Goal: Task Accomplishment & Management: Manage account settings

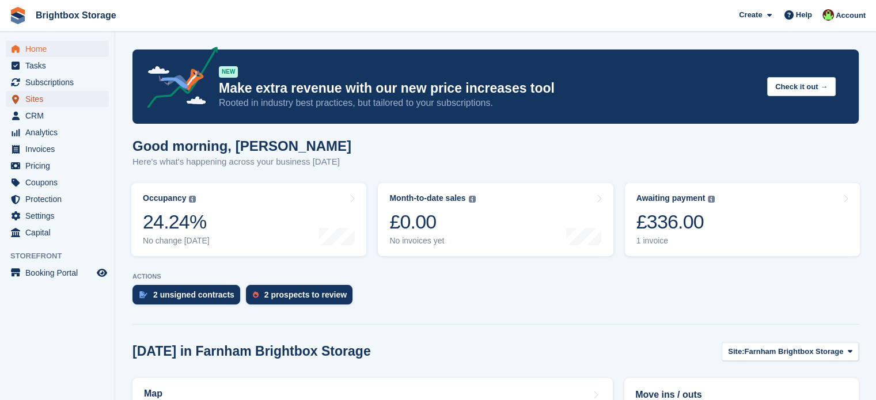
click at [43, 102] on span "Sites" at bounding box center [59, 99] width 69 height 16
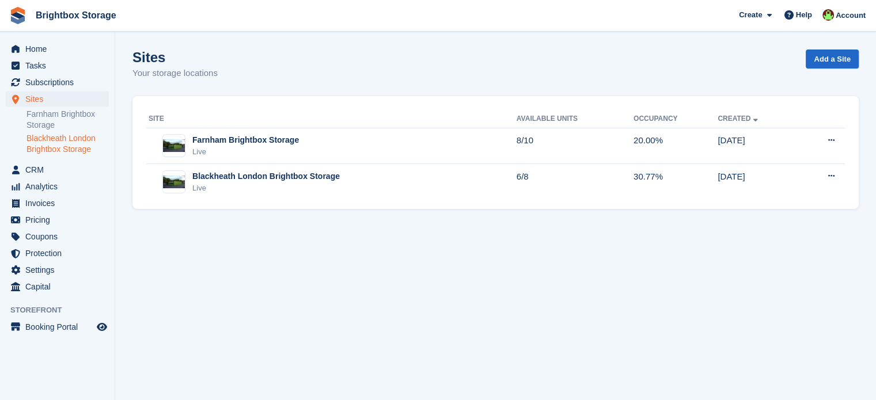
click at [68, 142] on link "Blackheath London Brightbox Storage" at bounding box center [67, 144] width 82 height 22
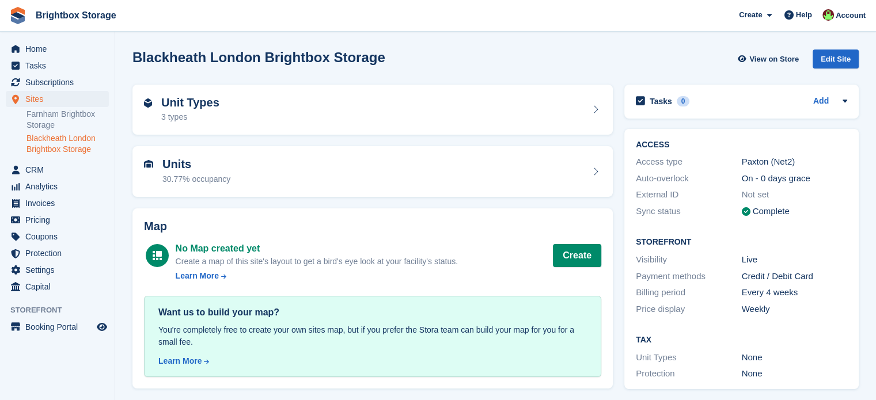
scroll to position [3, 0]
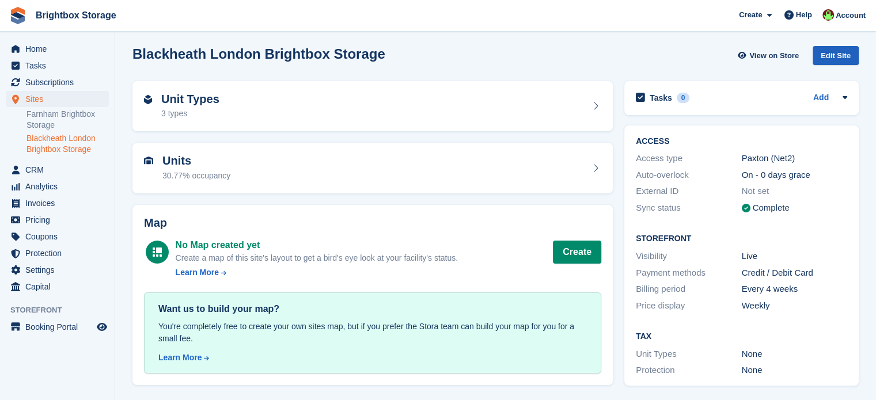
click at [850, 55] on div "Edit Site" at bounding box center [836, 55] width 46 height 19
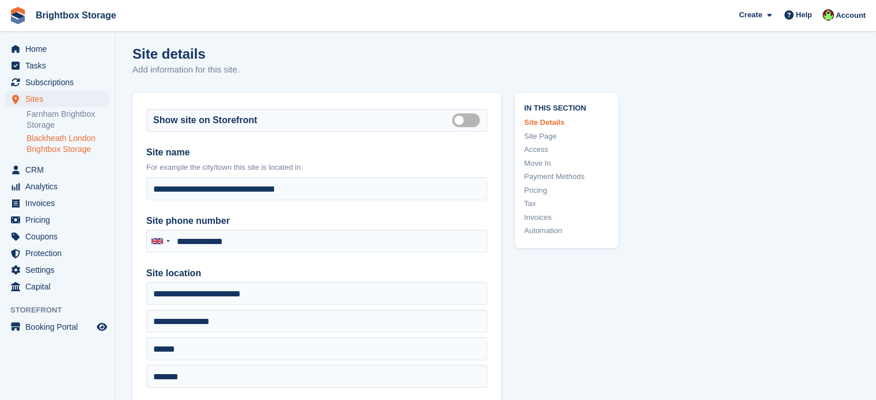
type input "**********"
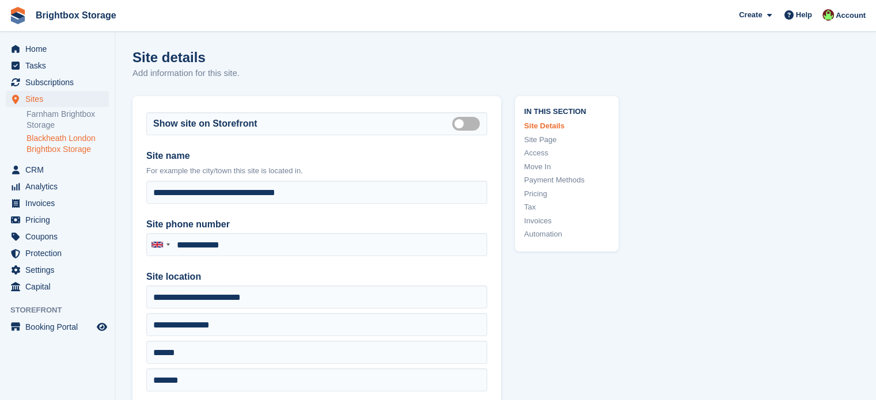
click at [529, 206] on link "Tax" at bounding box center [566, 208] width 85 height 12
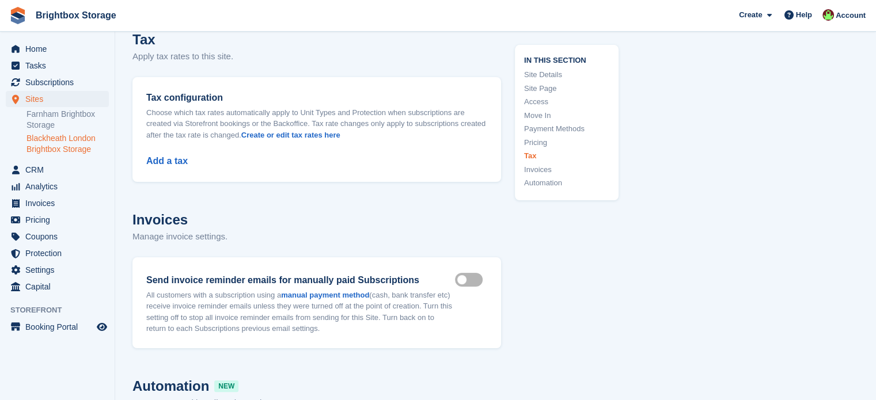
scroll to position [4546, 0]
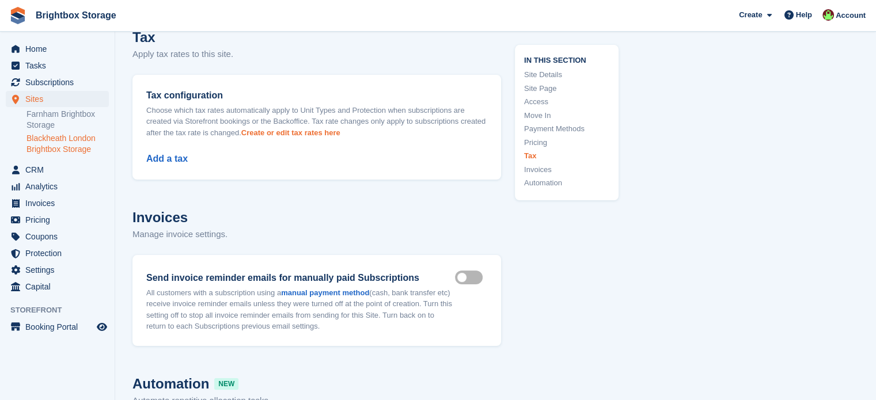
click at [316, 137] on link "Create or edit tax rates here" at bounding box center [290, 132] width 99 height 9
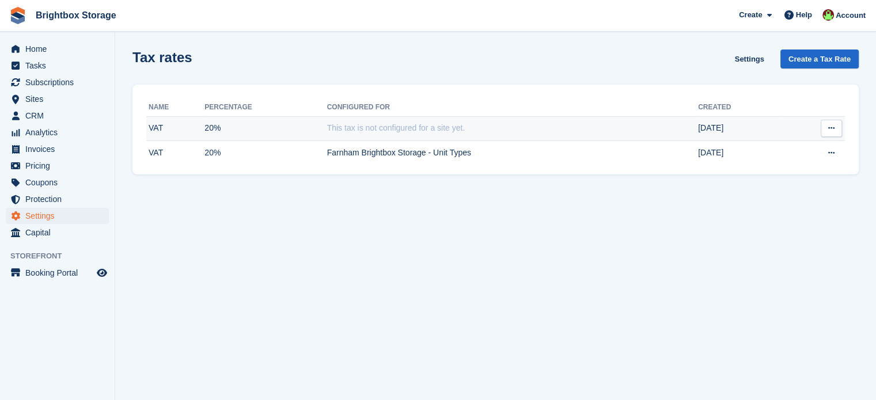
click at [838, 129] on button at bounding box center [831, 128] width 21 height 17
click at [808, 149] on p "View on Stripe" at bounding box center [787, 150] width 100 height 15
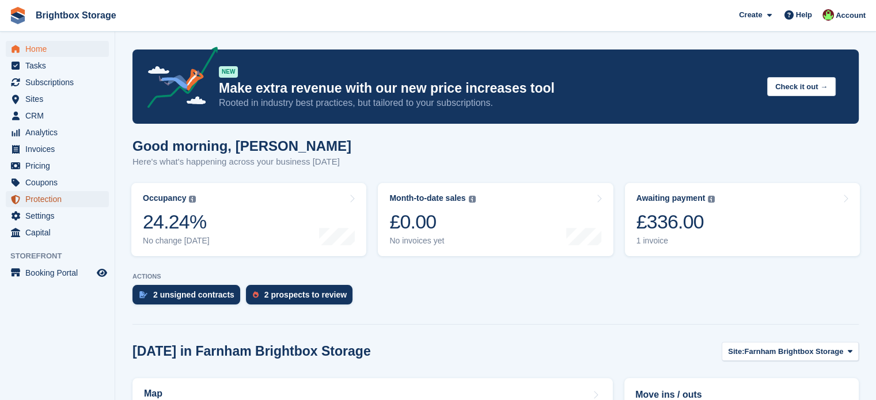
click at [45, 202] on span "Protection" at bounding box center [59, 199] width 69 height 16
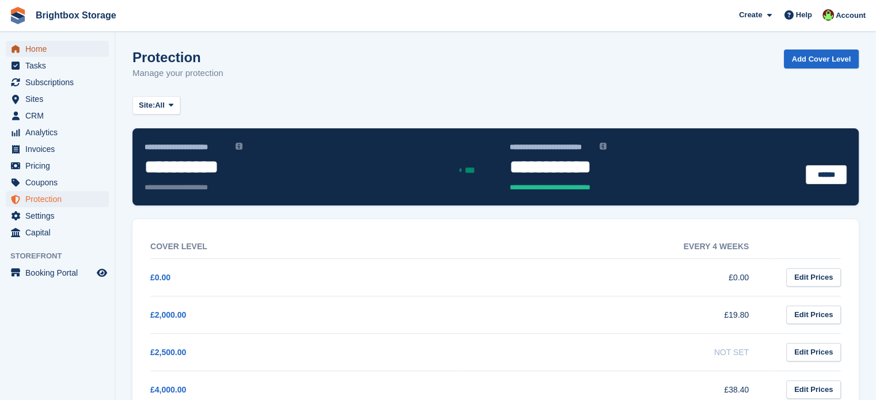
click at [41, 48] on span "Home" at bounding box center [59, 49] width 69 height 16
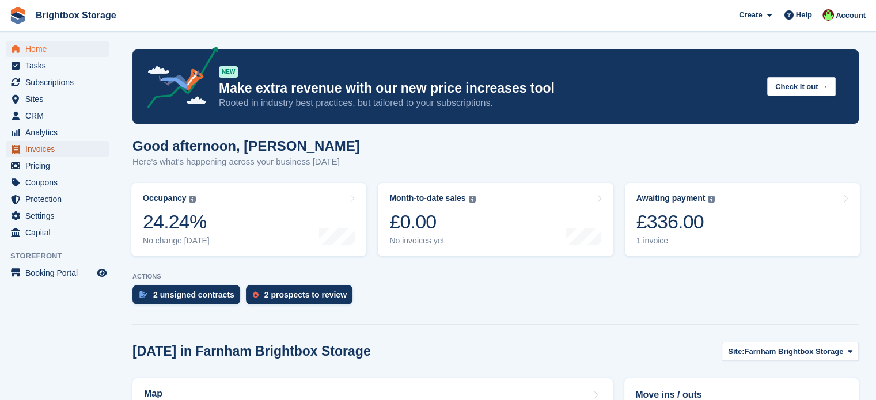
click at [57, 154] on span "Invoices" at bounding box center [59, 149] width 69 height 16
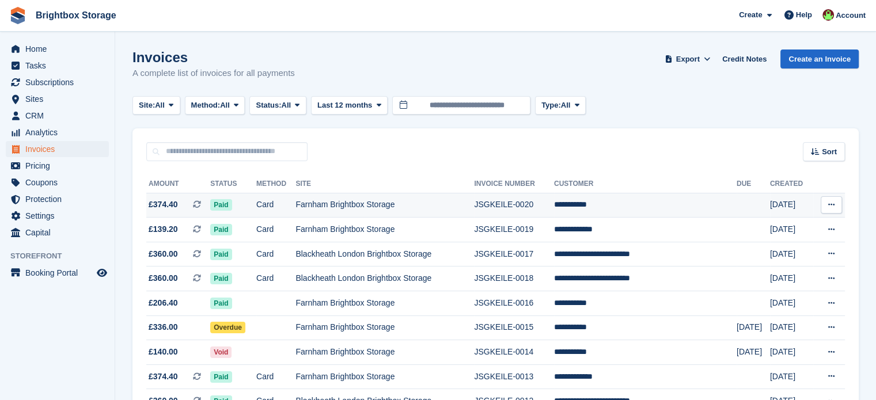
click at [465, 203] on td "Farnham Brightbox Storage" at bounding box center [384, 205] width 179 height 25
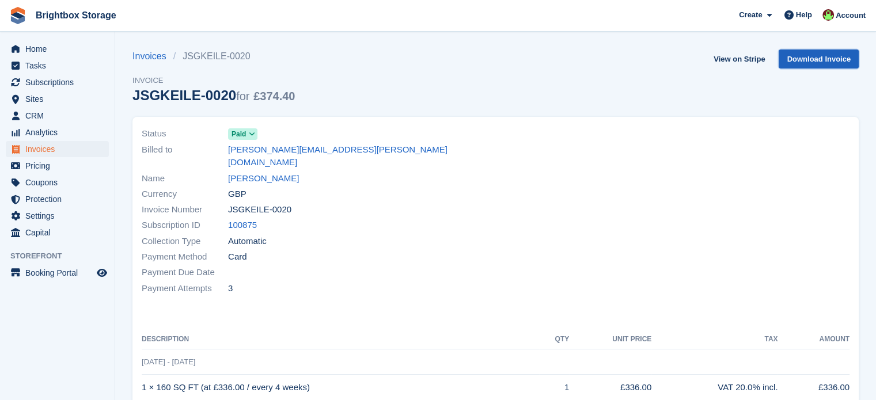
click at [840, 62] on link "Download Invoice" at bounding box center [819, 59] width 80 height 19
click at [37, 48] on span "Home" at bounding box center [59, 49] width 69 height 16
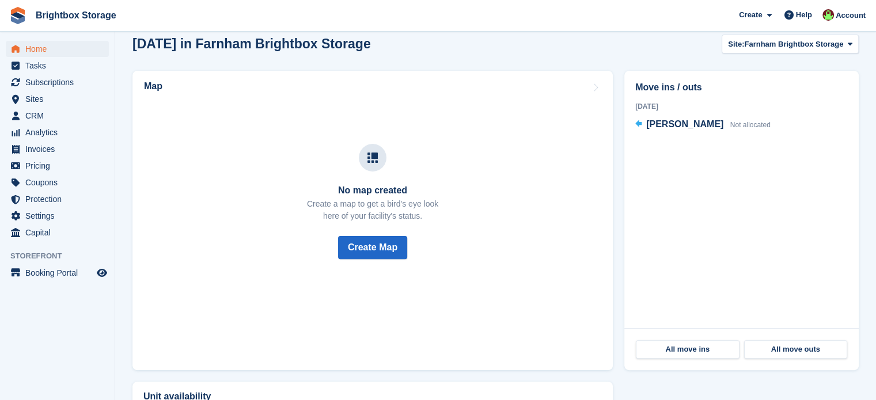
scroll to position [120, 0]
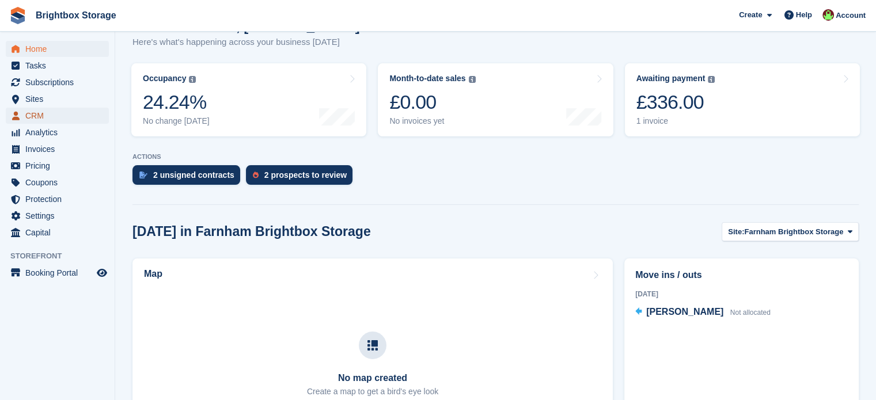
click at [44, 117] on span "CRM" at bounding box center [59, 116] width 69 height 16
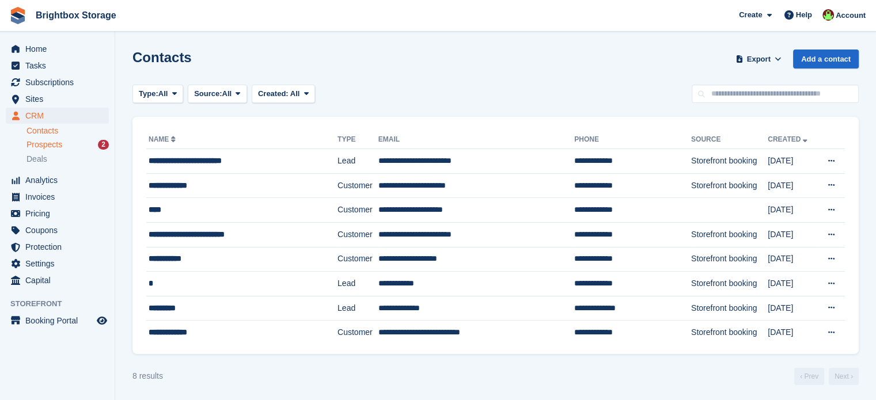
click at [49, 145] on span "Prospects" at bounding box center [44, 144] width 36 height 11
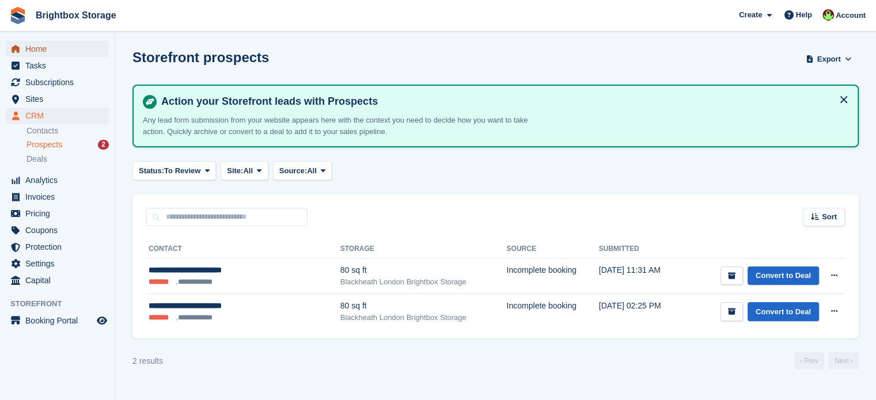
click at [39, 53] on span "Home" at bounding box center [59, 49] width 69 height 16
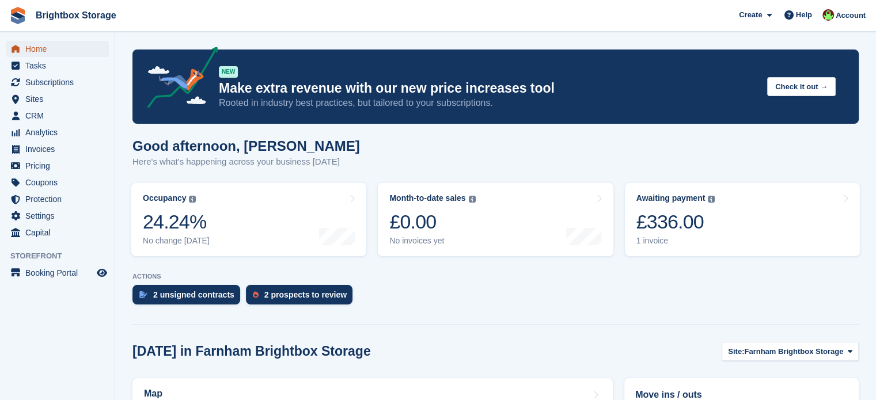
click at [41, 50] on span "Home" at bounding box center [59, 49] width 69 height 16
